Goal: Information Seeking & Learning: Learn about a topic

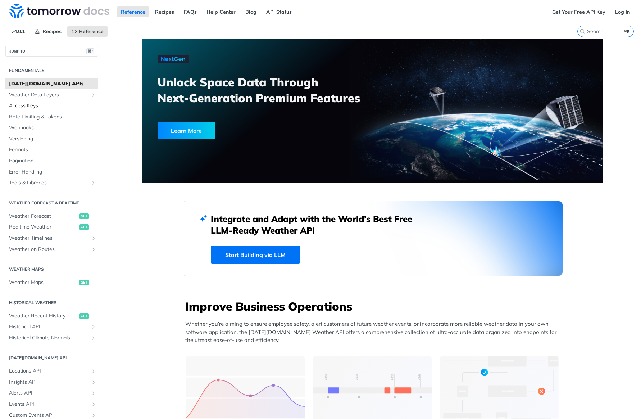
click at [56, 107] on span "Access Keys" at bounding box center [52, 105] width 87 height 7
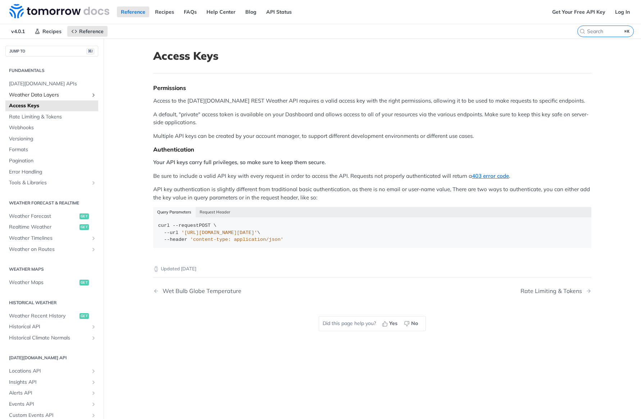
click at [87, 98] on link "Weather Data Layers" at bounding box center [51, 95] width 93 height 11
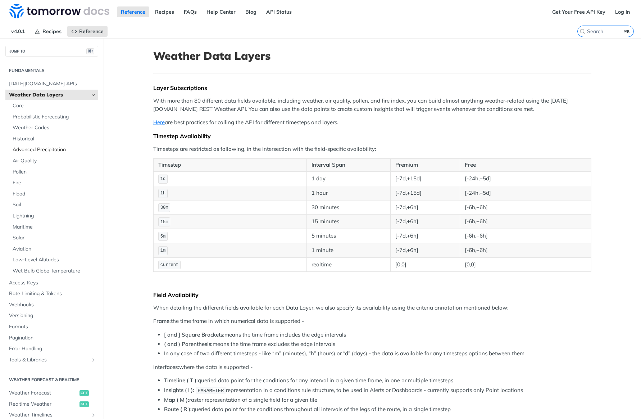
click at [47, 146] on span "Advanced Precipitation" at bounding box center [55, 149] width 84 height 7
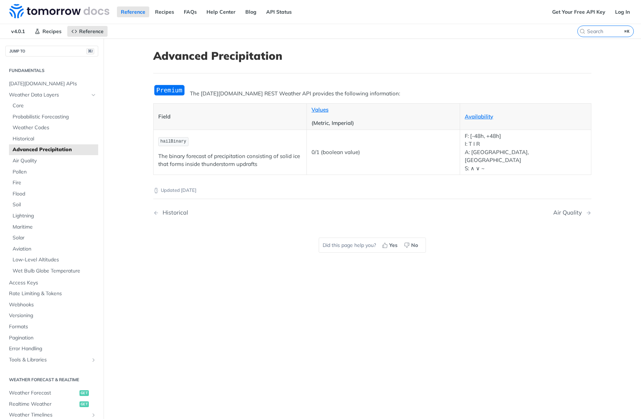
click at [47, 146] on span "Advanced Precipitation" at bounding box center [55, 149] width 84 height 7
click at [20, 104] on span "Core" at bounding box center [55, 105] width 84 height 7
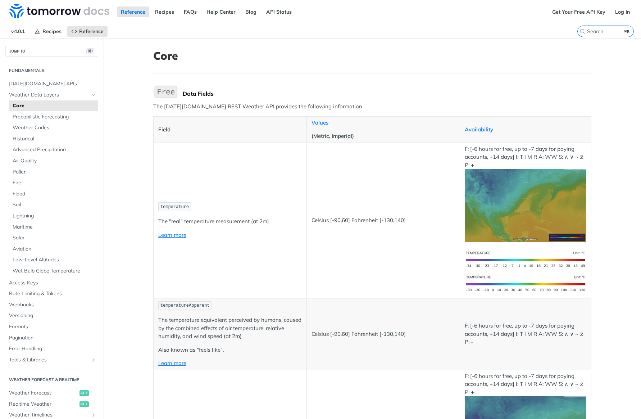
click at [229, 164] on td "temperature The "real" temperature measurement (at 2m) Learn more" at bounding box center [230, 219] width 153 height 155
